Goal: Transaction & Acquisition: Purchase product/service

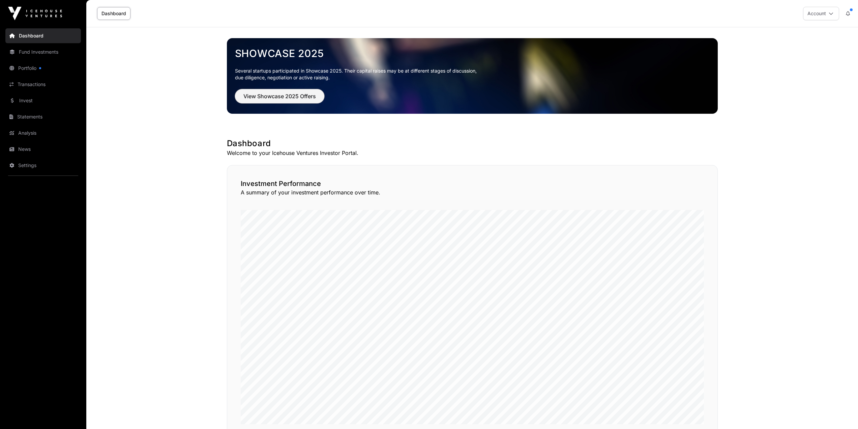
click at [268, 89] on button "View Showcase 2025 Offers" at bounding box center [279, 96] width 89 height 14
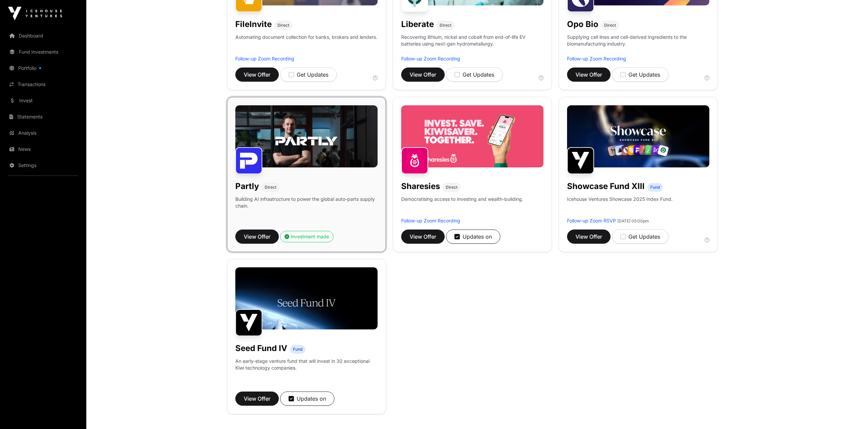
scroll to position [337, 0]
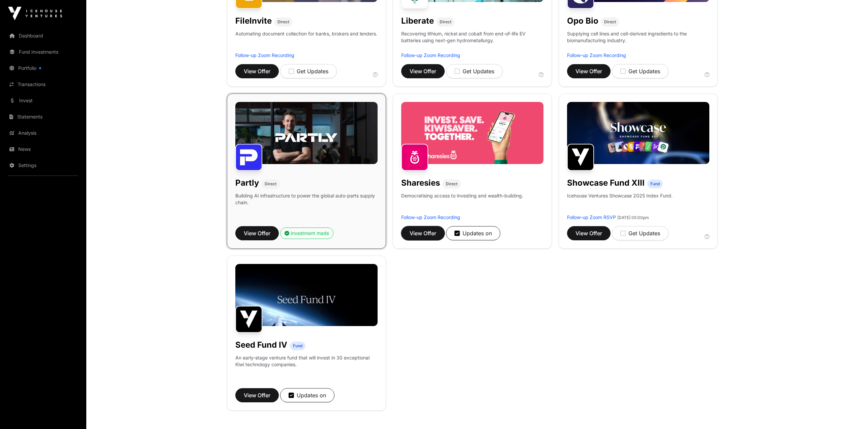
click at [421, 228] on button "View Offer" at bounding box center [423, 233] width 44 height 14
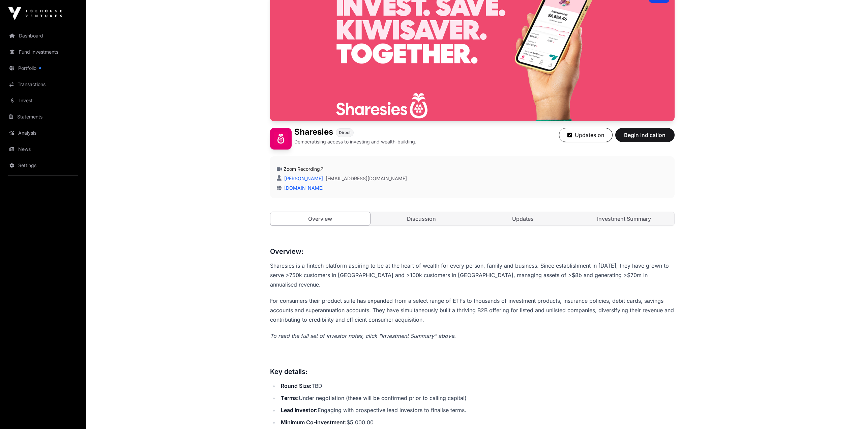
scroll to position [34, 0]
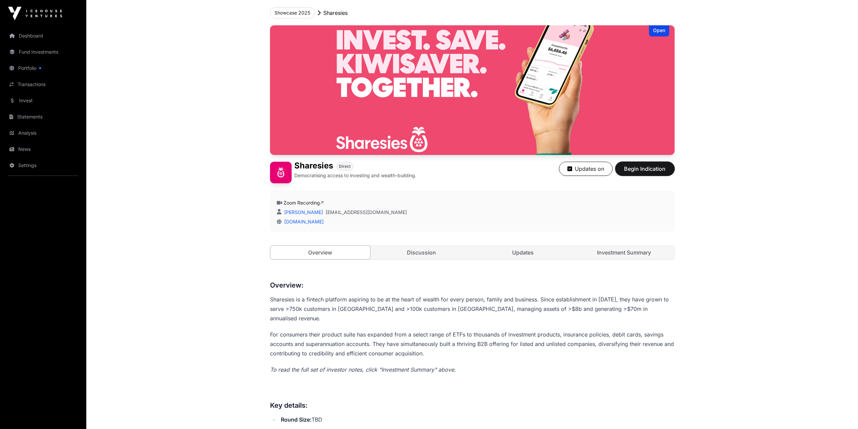
click at [653, 171] on span "Begin Indication" at bounding box center [645, 169] width 43 height 8
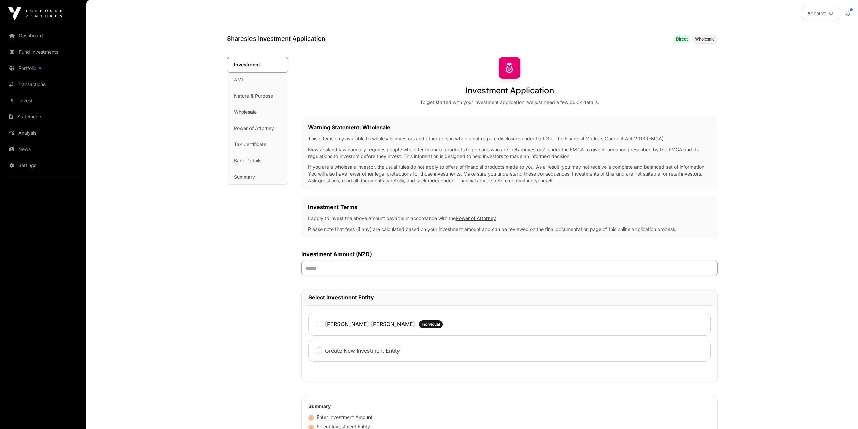
click at [357, 265] on input "text" at bounding box center [510, 268] width 417 height 15
type input "*******"
click at [318, 328] on div "[PERSON_NAME] [PERSON_NAME]" at bounding box center [366, 323] width 100 height 9
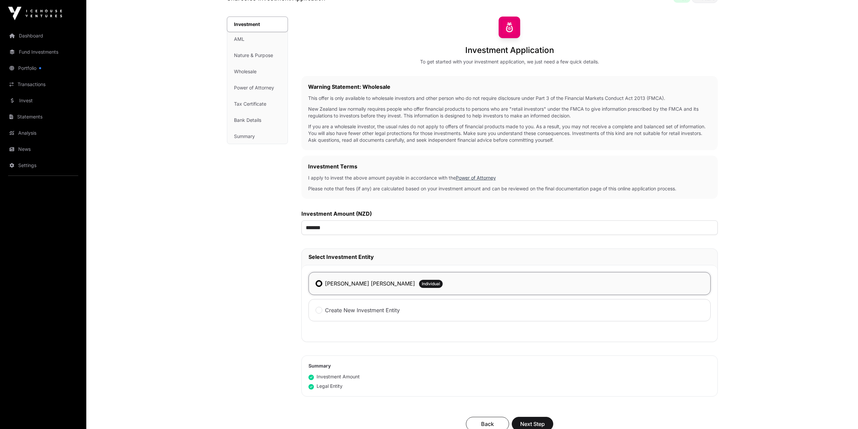
scroll to position [166, 0]
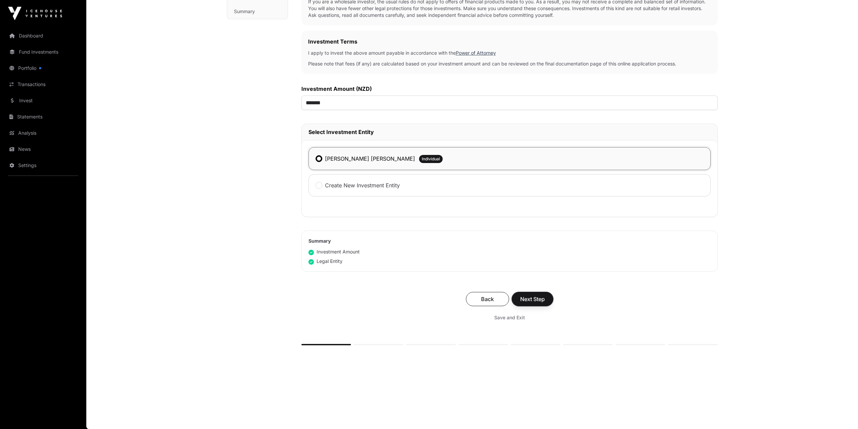
click at [529, 300] on span "Next Step" at bounding box center [532, 299] width 25 height 8
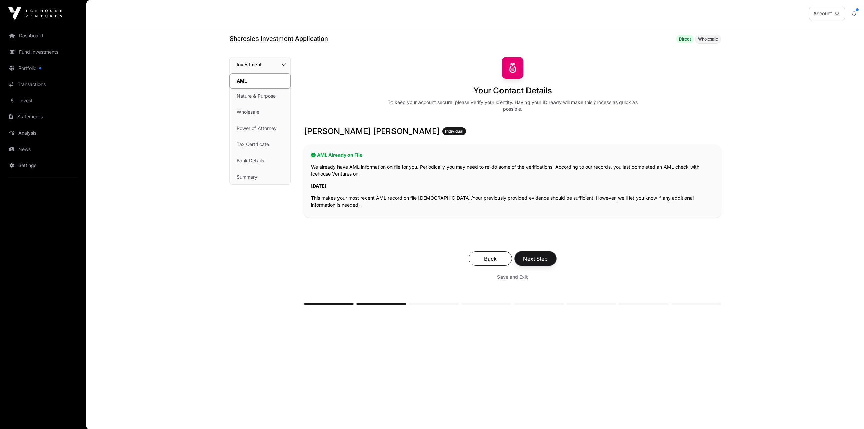
click at [551, 259] on button "Next Step" at bounding box center [534, 258] width 41 height 14
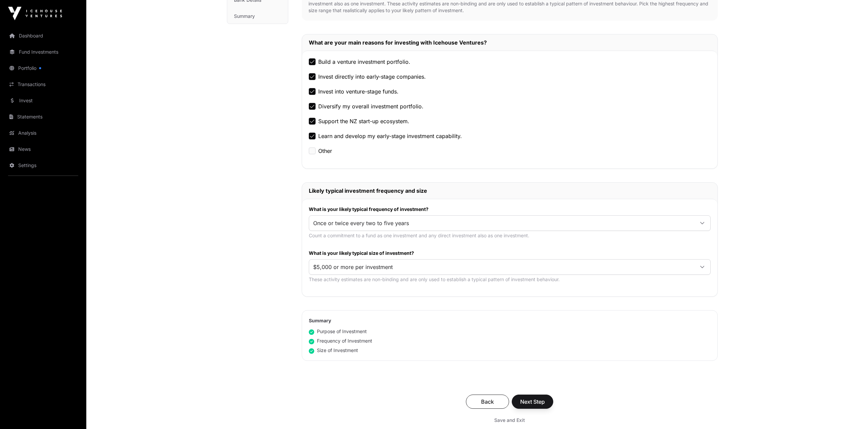
scroll to position [270, 0]
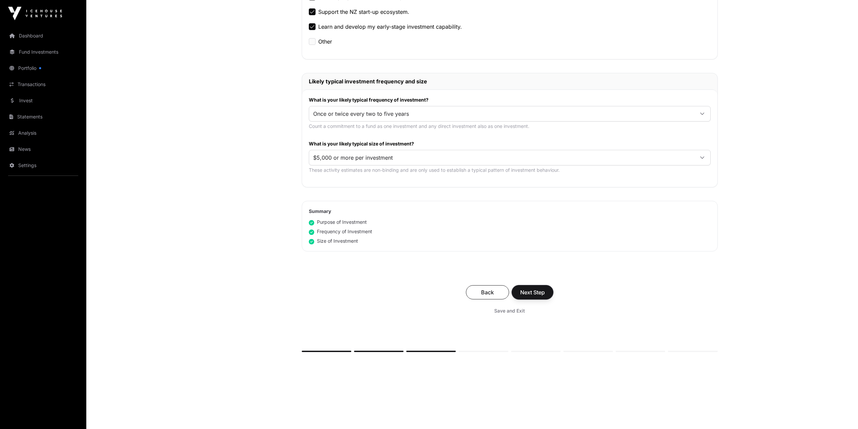
click at [514, 288] on button "Next Step" at bounding box center [532, 292] width 41 height 14
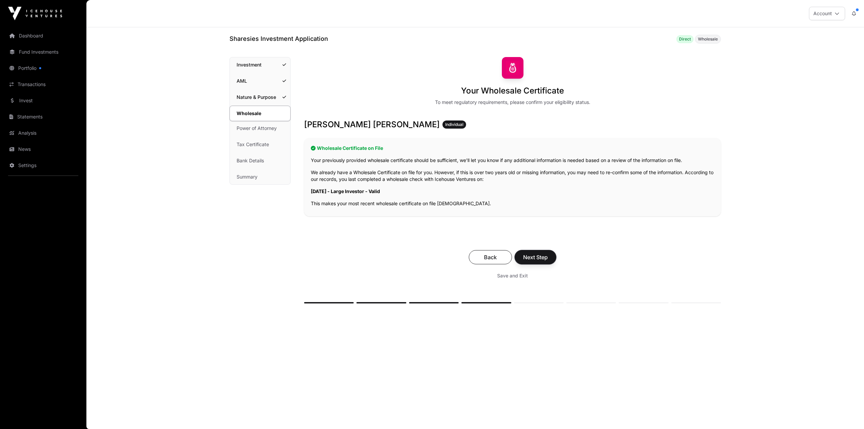
click at [541, 255] on span "Next Step" at bounding box center [535, 257] width 25 height 8
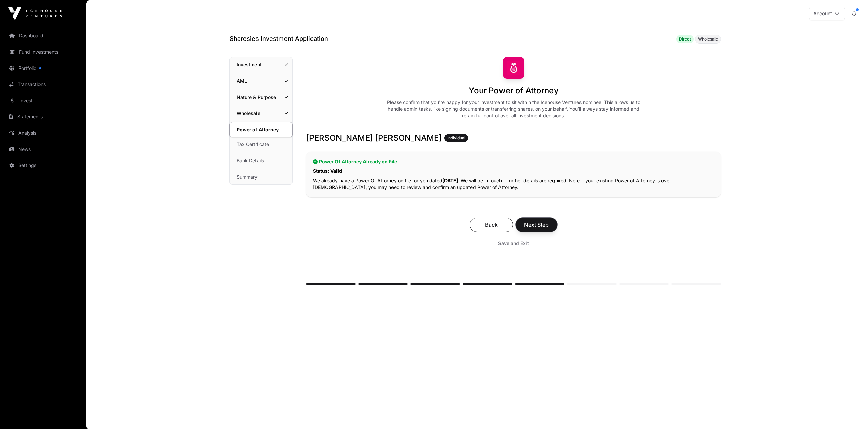
click at [542, 223] on span "Next Step" at bounding box center [536, 225] width 25 height 8
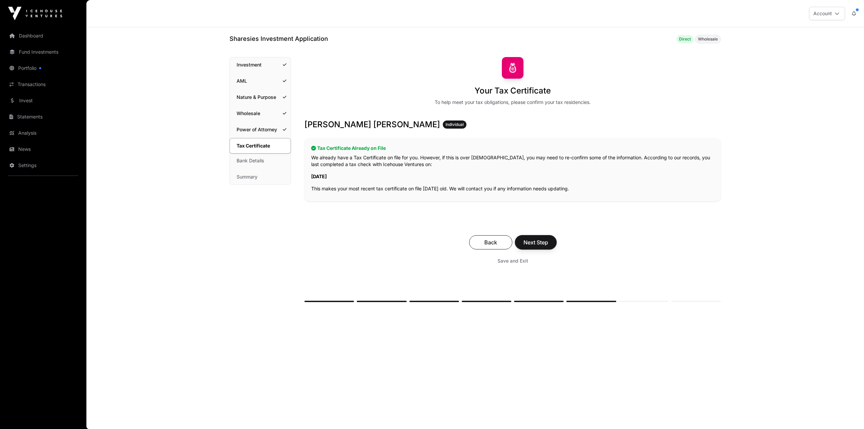
click at [547, 239] on span "Next Step" at bounding box center [535, 242] width 25 height 8
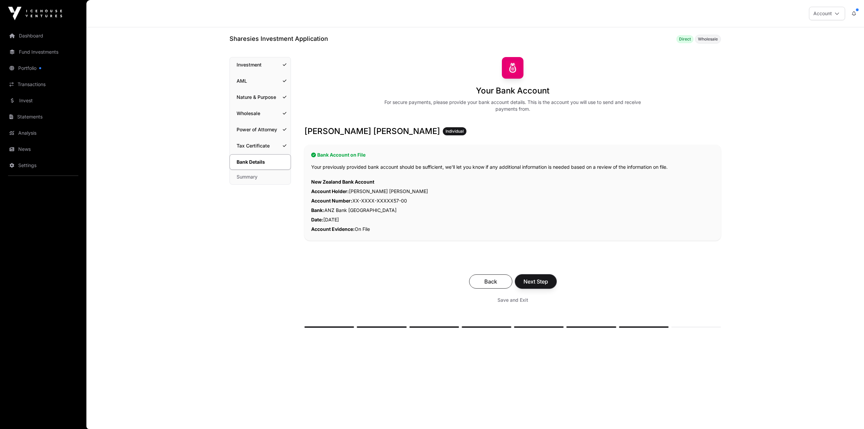
click at [552, 279] on button "Next Step" at bounding box center [535, 281] width 41 height 14
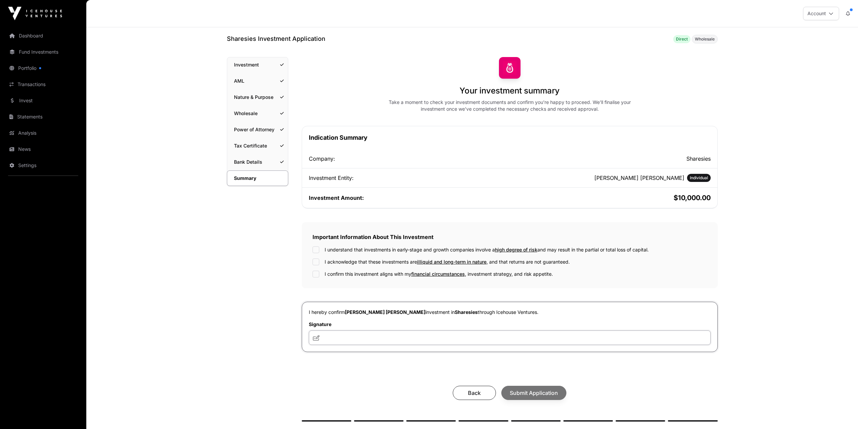
click at [363, 340] on input "text" at bounding box center [510, 337] width 402 height 15
click at [321, 248] on div "I understand that investments in early-stage and growth companies involve a hig…" at bounding box center [510, 249] width 395 height 7
click at [316, 253] on div "I understand that investments in early-stage and growth companies involve a hig…" at bounding box center [510, 261] width 395 height 31
click at [348, 342] on input "text" at bounding box center [510, 337] width 402 height 15
type input "***"
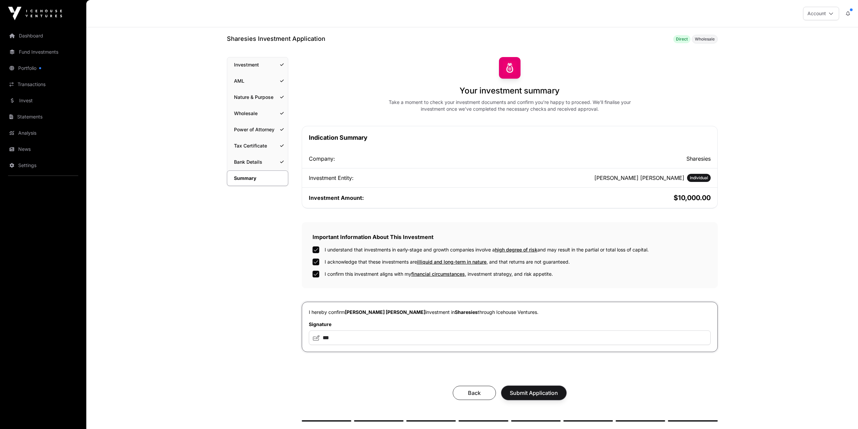
click at [551, 393] on span "Submit Application" at bounding box center [534, 393] width 48 height 8
